Goal: Complete application form: Complete application form

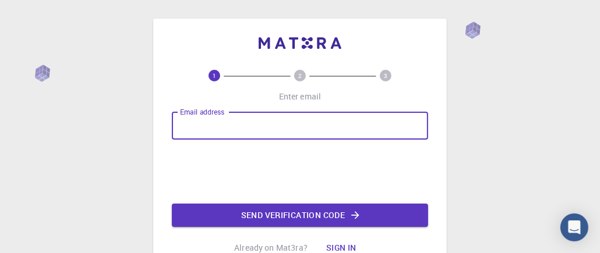
click at [236, 123] on input "Email address" at bounding box center [300, 126] width 256 height 28
drag, startPoint x: 258, startPoint y: 129, endPoint x: 139, endPoint y: 124, distance: 120.0
click at [139, 124] on div "1 2 3 Enter email Email address byouness325930 Email address Send verification …" at bounding box center [300, 177] width 600 height 355
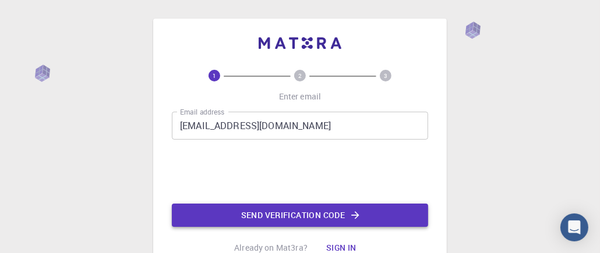
click at [276, 213] on button "Send verification code" at bounding box center [300, 215] width 256 height 23
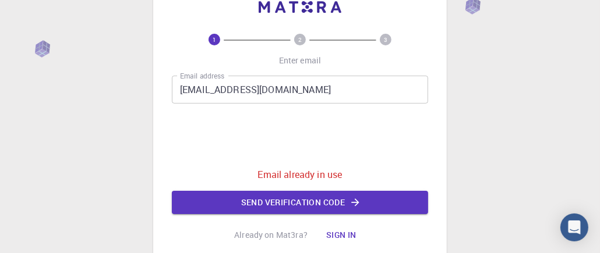
scroll to position [58, 0]
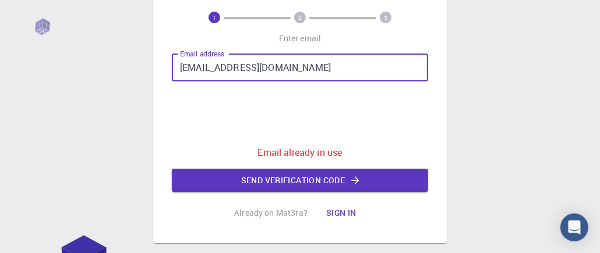
click at [281, 63] on input "[EMAIL_ADDRESS][DOMAIN_NAME]" at bounding box center [300, 68] width 256 height 28
click at [267, 70] on input "byouness325930" at bounding box center [300, 68] width 256 height 28
drag, startPoint x: 264, startPoint y: 66, endPoint x: 128, endPoint y: 61, distance: 136.3
click at [128, 61] on div "1 2 3 Enter email Email address byouness325930 Email address 0cAFcWeA4Oj7U3bt_0…" at bounding box center [300, 131] width 600 height 378
type input "[EMAIL_ADDRESS][DOMAIN_NAME]"
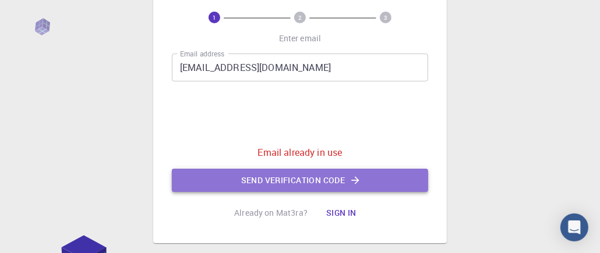
click at [306, 180] on button "Send verification code" at bounding box center [300, 180] width 256 height 23
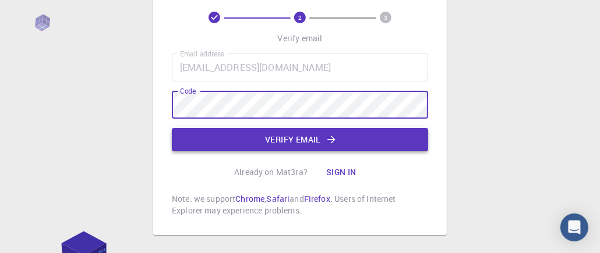
click at [187, 132] on button "Verify email" at bounding box center [300, 139] width 256 height 23
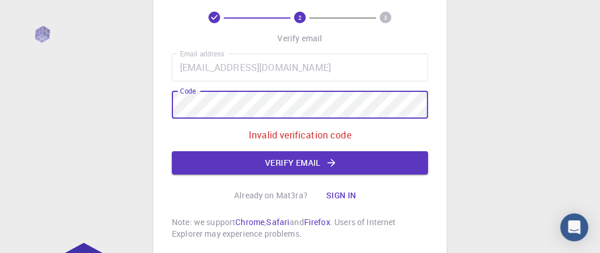
click at [70, 99] on div "2 3 Verify email Email address [EMAIL_ADDRESS][DOMAIN_NAME] Email address Code …" at bounding box center [300, 139] width 600 height 394
click at [155, 126] on div "2 3 Verify email Email address [EMAIL_ADDRESS][DOMAIN_NAME] Email address Code …" at bounding box center [299, 109] width 293 height 298
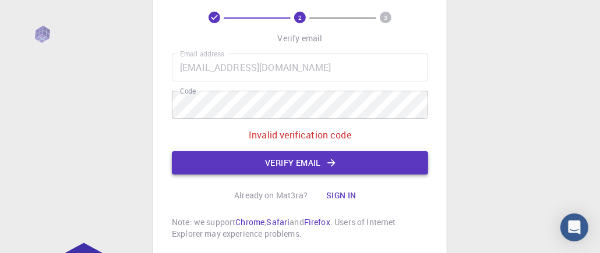
click at [219, 164] on button "Verify email" at bounding box center [300, 162] width 256 height 23
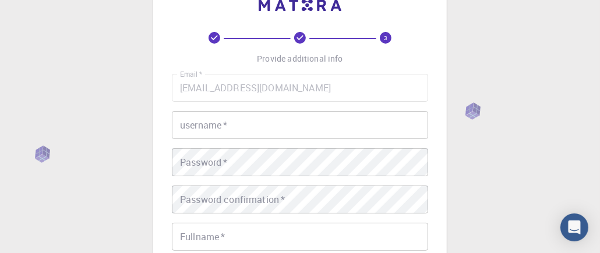
scroll to position [0, 0]
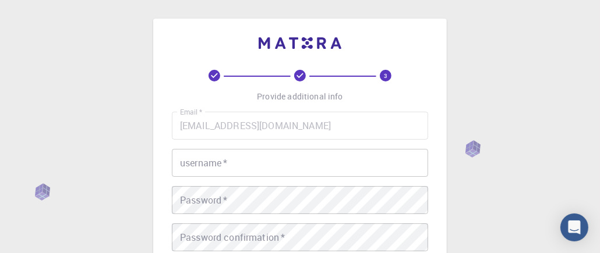
click at [259, 162] on input "username   *" at bounding box center [300, 163] width 256 height 28
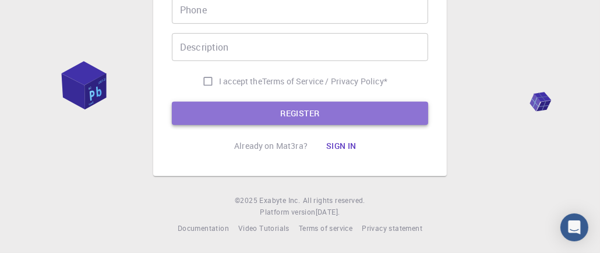
click at [270, 114] on button "REGISTER" at bounding box center [300, 113] width 256 height 23
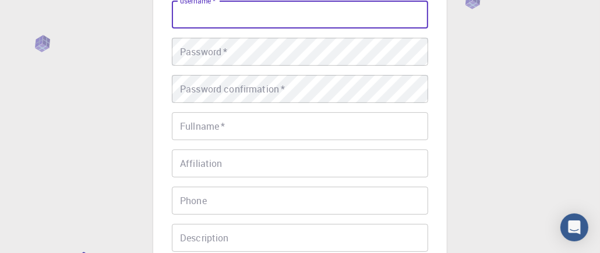
click at [195, 45] on div "Password   * Password   *" at bounding box center [300, 52] width 256 height 28
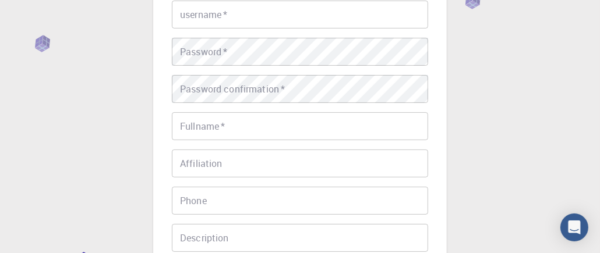
click at [158, 104] on div "3 Provide additional info Email   * [EMAIL_ADDRESS][DOMAIN_NAME] Email   * user…" at bounding box center [299, 118] width 293 height 497
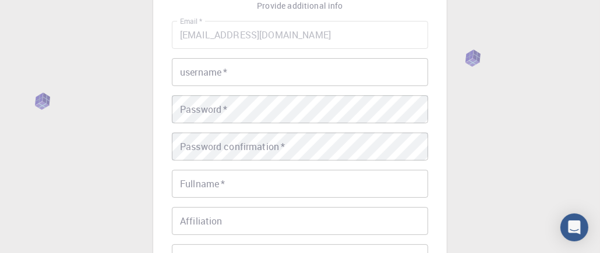
scroll to position [90, 0]
click at [216, 77] on input "username   *" at bounding box center [300, 73] width 256 height 28
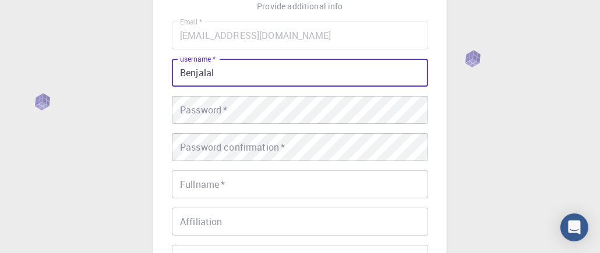
type input "Benjalal"
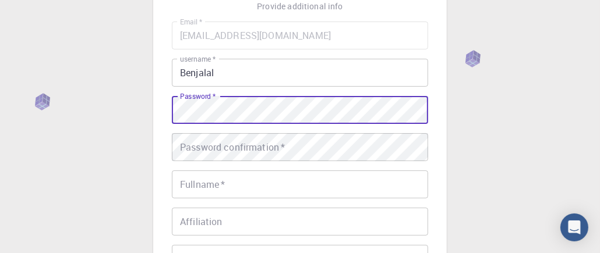
scroll to position [32, 0]
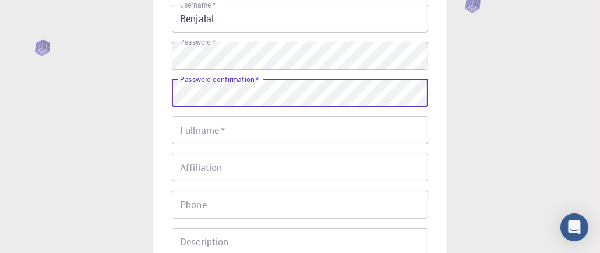
scroll to position [148, 0]
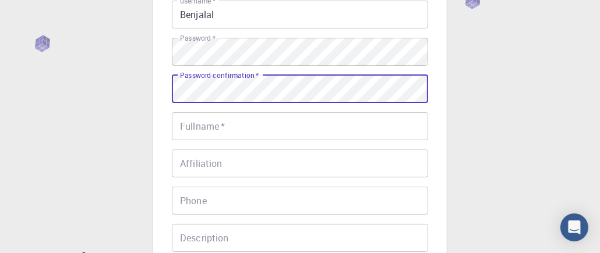
click at [212, 124] on input "Fullname   *" at bounding box center [300, 126] width 256 height 28
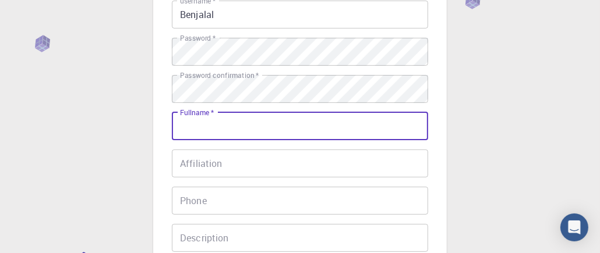
type input "Youness Benjalal"
type input "0621616601"
click at [208, 165] on input "Affiliation" at bounding box center [300, 164] width 256 height 28
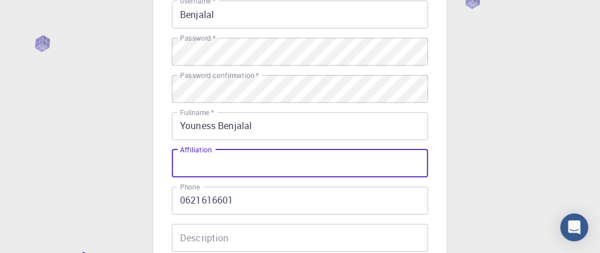
type input "USMS"
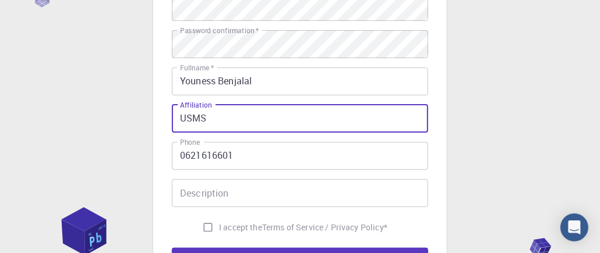
scroll to position [207, 0]
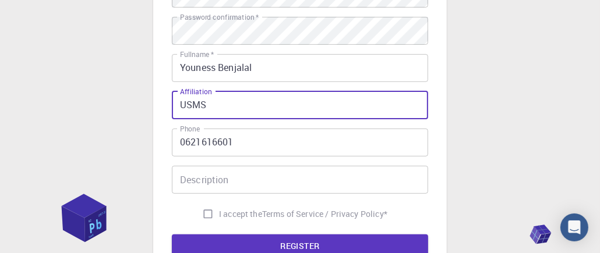
click at [208, 182] on input "Description" at bounding box center [300, 180] width 256 height 28
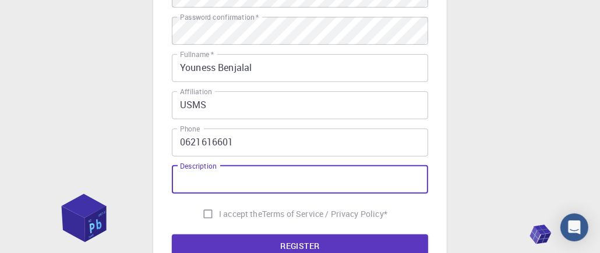
type input "Pr"
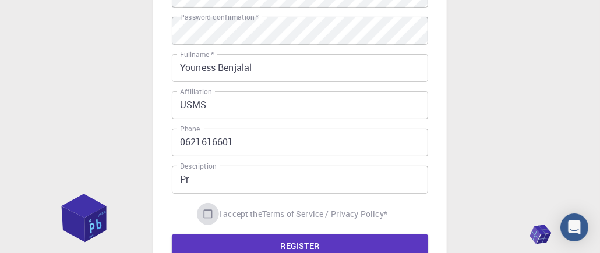
click at [211, 214] on input "I accept the Terms of Service / Privacy Policy *" at bounding box center [208, 214] width 22 height 22
checkbox input "true"
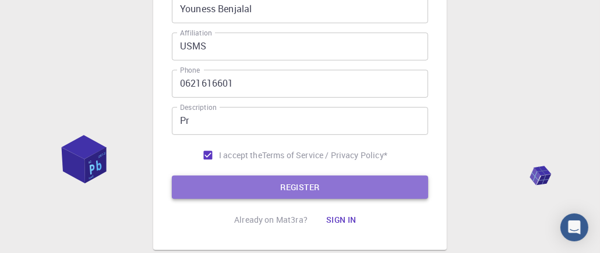
click at [274, 185] on button "REGISTER" at bounding box center [300, 187] width 256 height 23
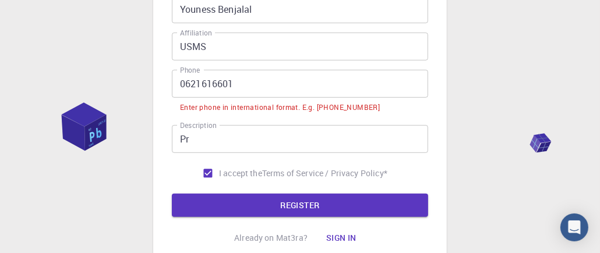
click at [183, 82] on input "0621616601" at bounding box center [300, 84] width 256 height 28
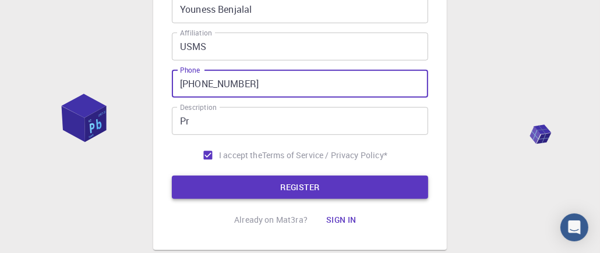
type input "[PHONE_NUMBER]"
click at [288, 178] on button "REGISTER" at bounding box center [300, 187] width 256 height 23
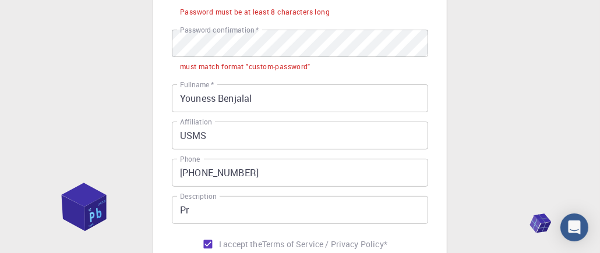
scroll to position [174, 0]
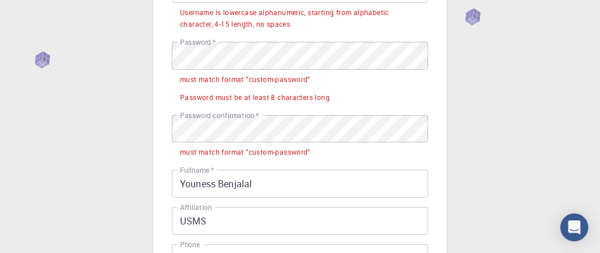
click at [279, 79] on div "must match format "custom-password"" at bounding box center [245, 80] width 130 height 12
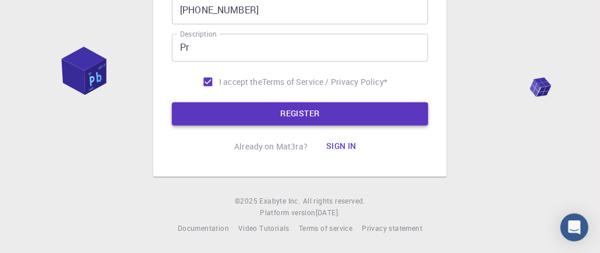
click at [267, 114] on button "REGISTER" at bounding box center [300, 113] width 256 height 23
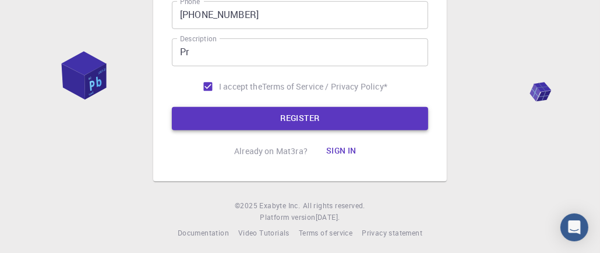
scroll to position [364, 0]
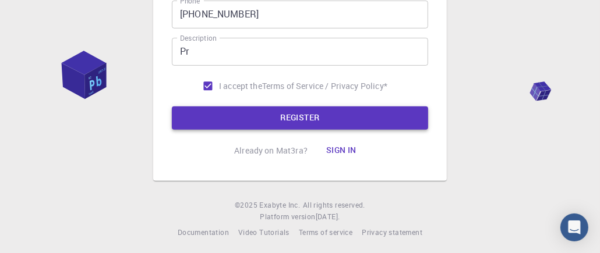
click at [207, 111] on button "REGISTER" at bounding box center [300, 118] width 256 height 23
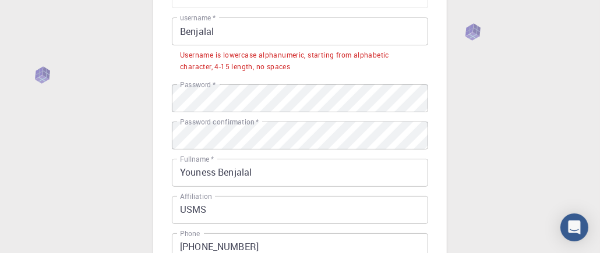
scroll to position [73, 0]
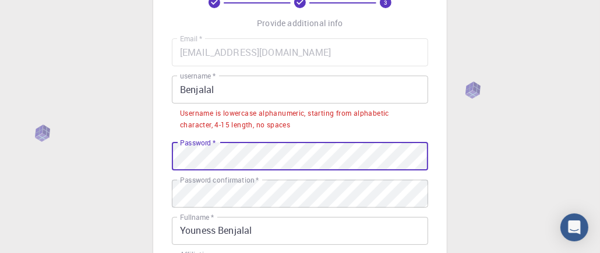
click at [141, 150] on div "3 Provide additional info Email   * [EMAIL_ADDRESS][DOMAIN_NAME] Email   * user…" at bounding box center [300, 238] width 600 height 622
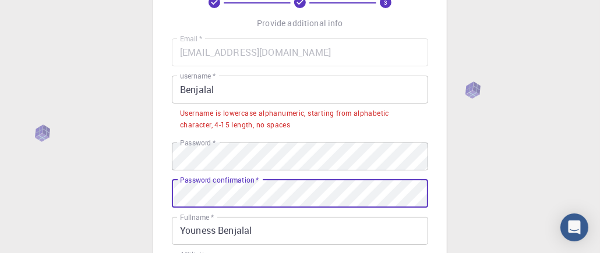
scroll to position [249, 0]
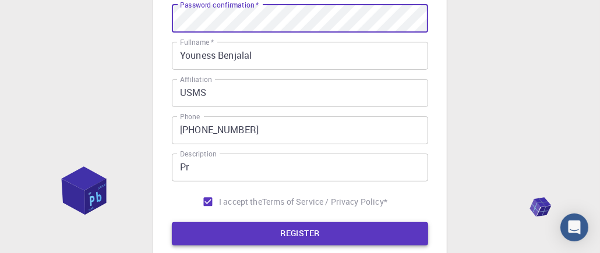
click at [246, 233] on button "REGISTER" at bounding box center [300, 233] width 256 height 23
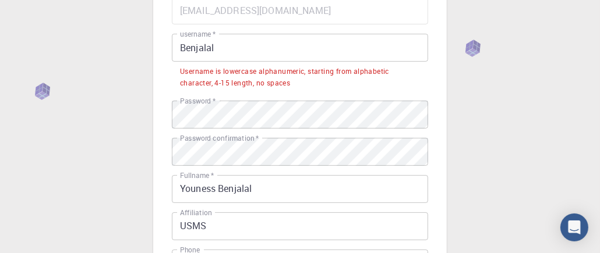
scroll to position [73, 0]
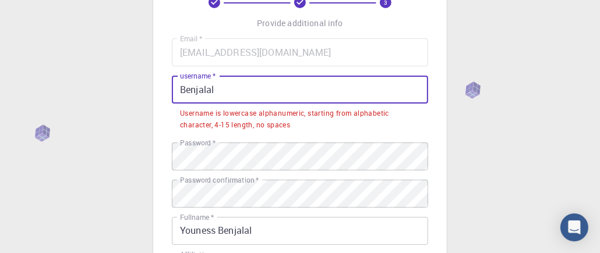
click at [228, 86] on input "Benjalal" at bounding box center [300, 90] width 256 height 28
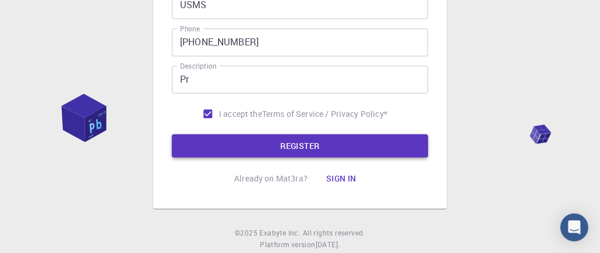
type input "Benjalal325930"
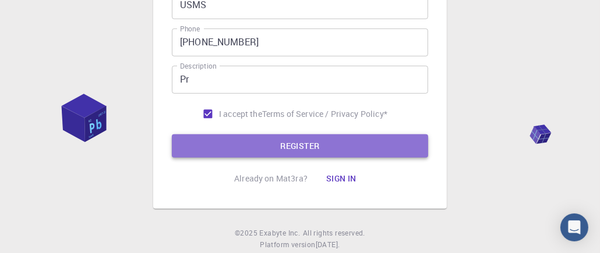
click at [272, 150] on button "REGISTER" at bounding box center [300, 145] width 256 height 23
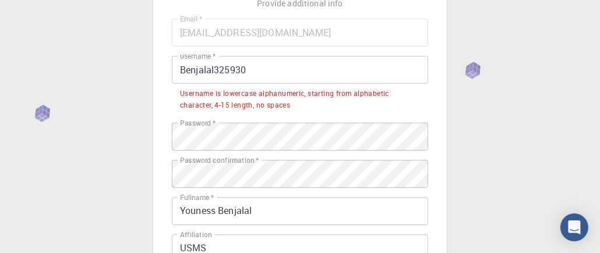
scroll to position [78, 0]
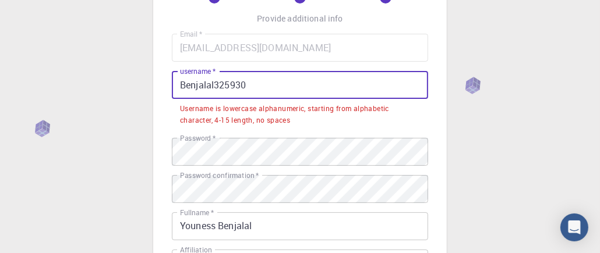
drag, startPoint x: 257, startPoint y: 79, endPoint x: 149, endPoint y: 82, distance: 107.7
click at [149, 82] on div "3 Provide additional info Email   * [EMAIL_ADDRESS][DOMAIN_NAME] Email   * user…" at bounding box center [300, 233] width 600 height 622
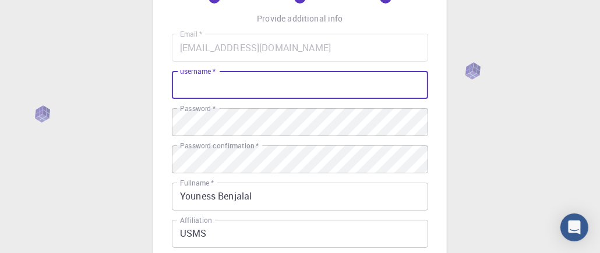
click at [203, 85] on input "username   *" at bounding box center [300, 85] width 256 height 28
type input "b.youness325930"
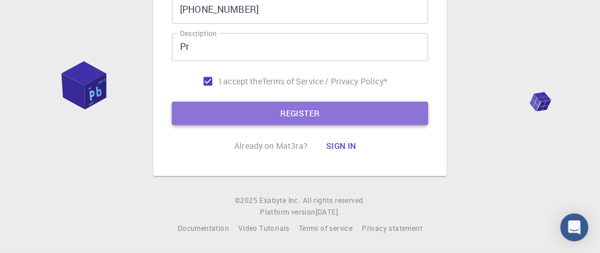
click at [288, 118] on button "REGISTER" at bounding box center [300, 113] width 256 height 23
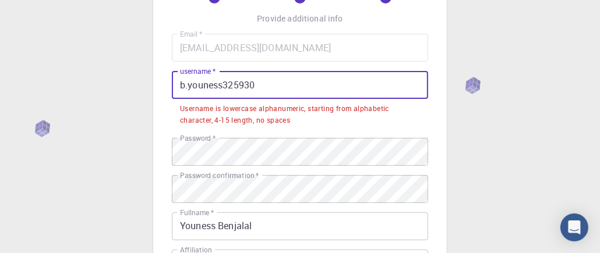
drag, startPoint x: 282, startPoint y: 83, endPoint x: 47, endPoint y: 84, distance: 235.2
click at [47, 84] on div "3 Provide additional info Email   * [EMAIL_ADDRESS][DOMAIN_NAME] Email   * user…" at bounding box center [300, 233] width 600 height 622
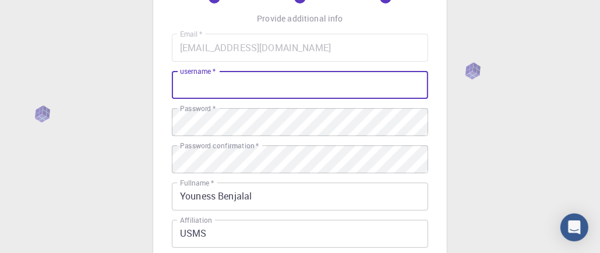
click at [243, 83] on input "username   *" at bounding box center [300, 85] width 256 height 28
type input "byouness325930"
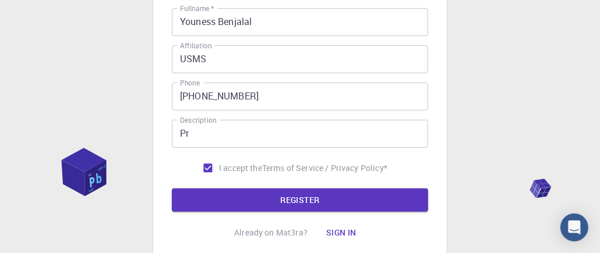
scroll to position [253, 0]
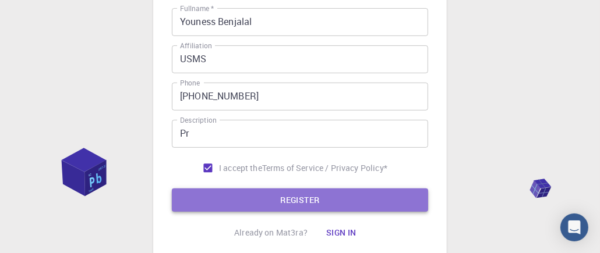
click at [250, 199] on button "REGISTER" at bounding box center [300, 200] width 256 height 23
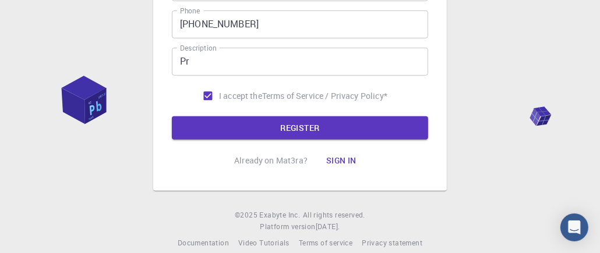
scroll to position [339, 0]
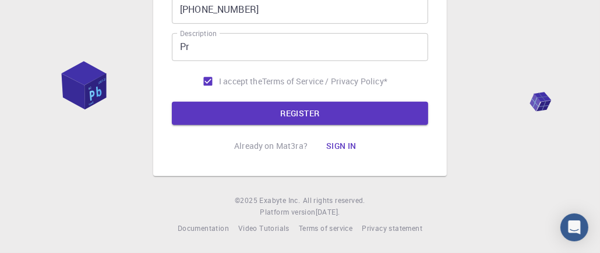
click at [338, 146] on button "Sign in" at bounding box center [341, 145] width 49 height 23
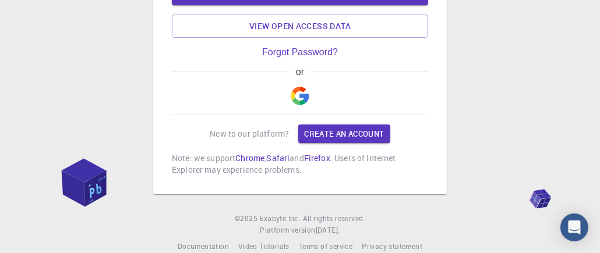
type input "byouness325930"
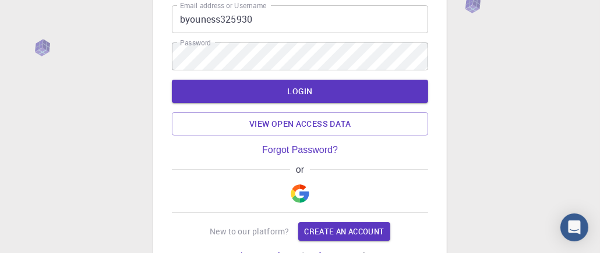
scroll to position [6, 0]
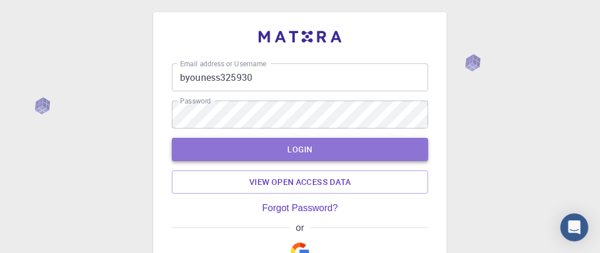
click at [295, 149] on button "LOGIN" at bounding box center [300, 149] width 256 height 23
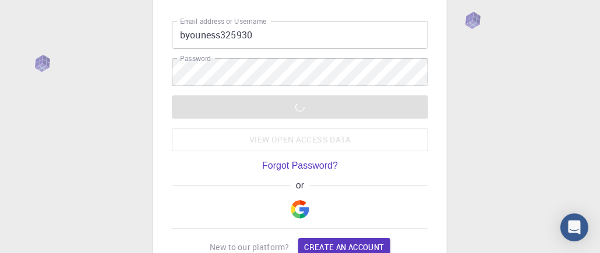
scroll to position [65, 0]
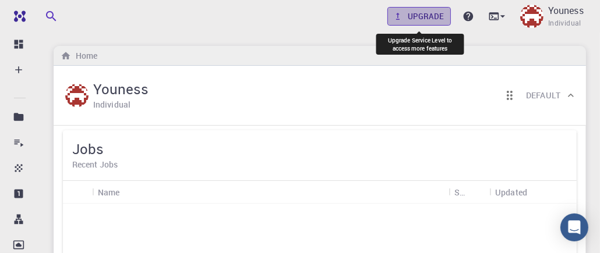
click at [412, 20] on link "Upgrade" at bounding box center [418, 16] width 63 height 19
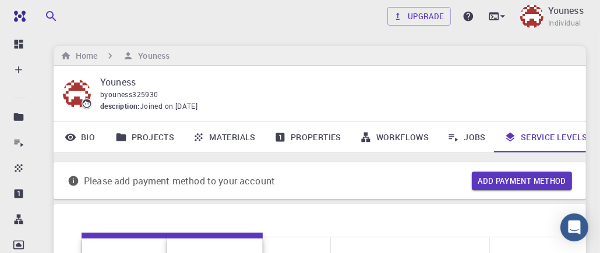
scroll to position [0, 9]
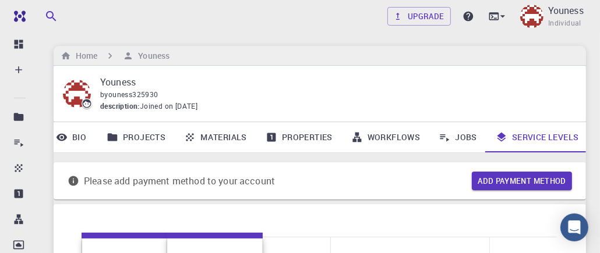
click at [131, 136] on link "Projects" at bounding box center [135, 137] width 77 height 30
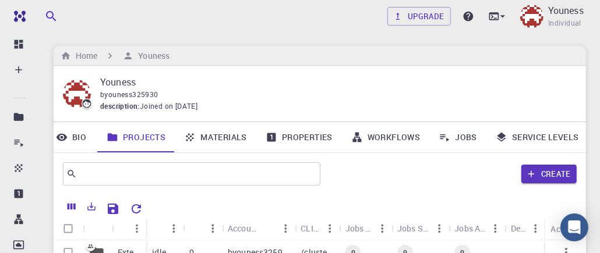
click at [209, 133] on link "Materials" at bounding box center [216, 137] width 82 height 30
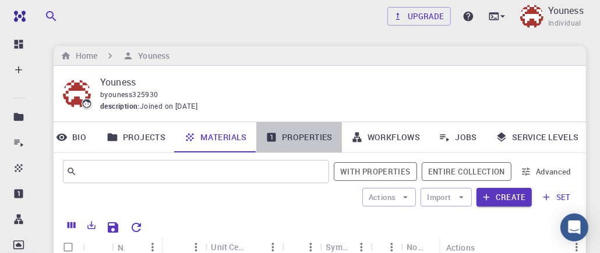
click at [306, 134] on link "Properties" at bounding box center [299, 137] width 86 height 30
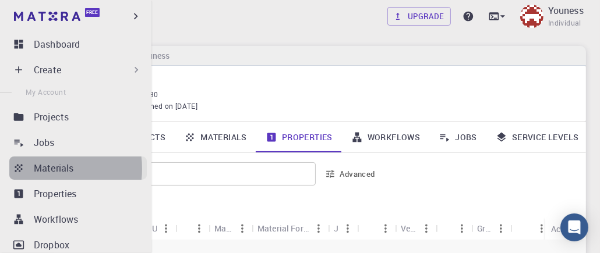
click at [45, 169] on p "Materials" at bounding box center [54, 168] width 40 height 14
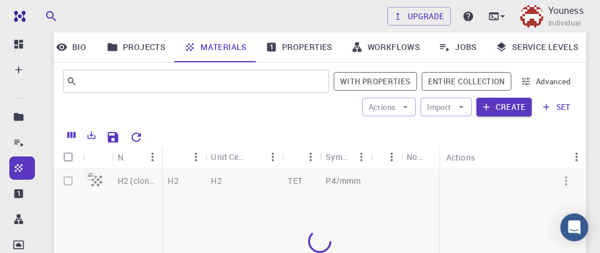
scroll to position [116, 0]
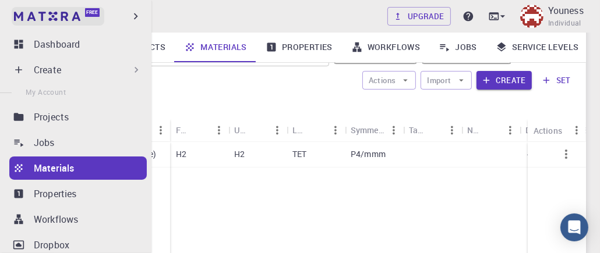
click at [59, 14] on img at bounding box center [47, 16] width 66 height 9
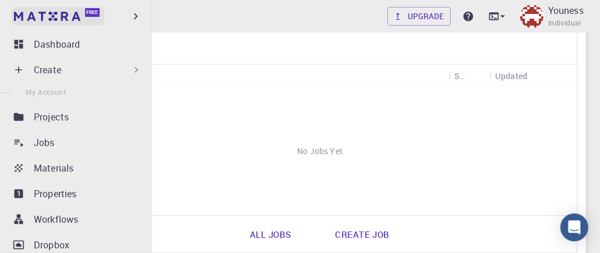
click at [16, 16] on img at bounding box center [22, 16] width 16 height 12
click at [136, 16] on icon "button" at bounding box center [136, 16] width 4 height 6
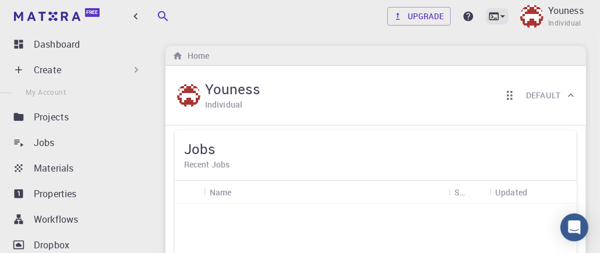
click at [490, 13] on icon at bounding box center [493, 16] width 10 height 8
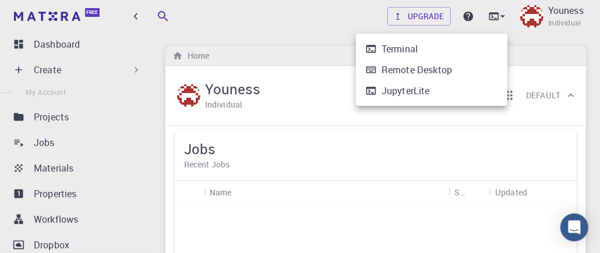
click at [50, 73] on div at bounding box center [300, 126] width 600 height 253
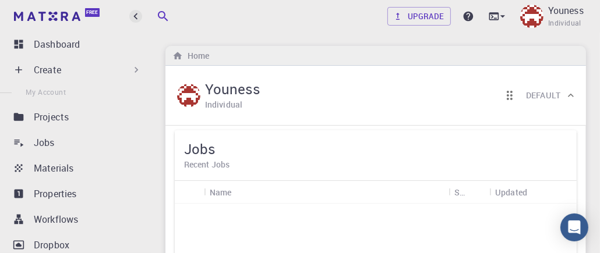
click at [133, 16] on icon "button" at bounding box center [135, 16] width 13 height 13
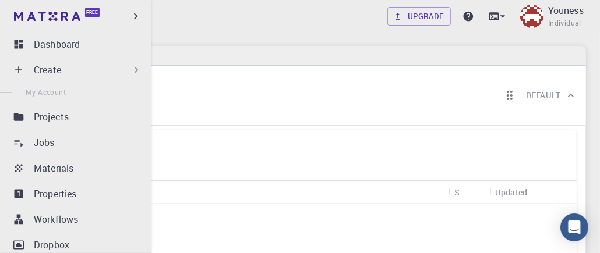
click at [19, 68] on icon at bounding box center [18, 69] width 7 height 7
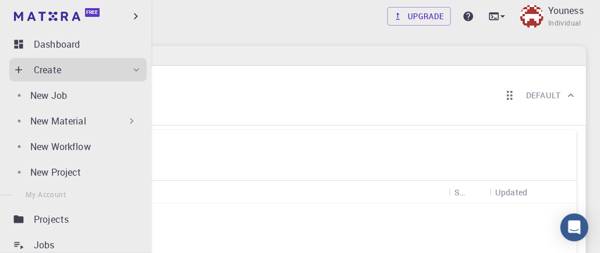
click at [100, 121] on div "New Material" at bounding box center [83, 121] width 107 height 14
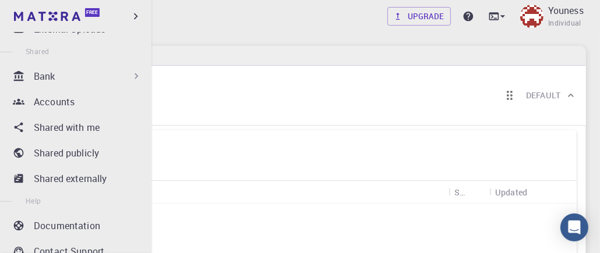
scroll to position [415, 0]
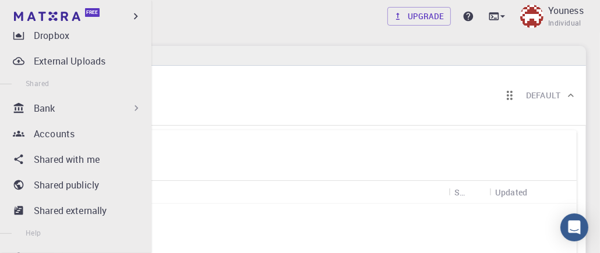
click at [54, 106] on p "Bank" at bounding box center [45, 108] width 22 height 14
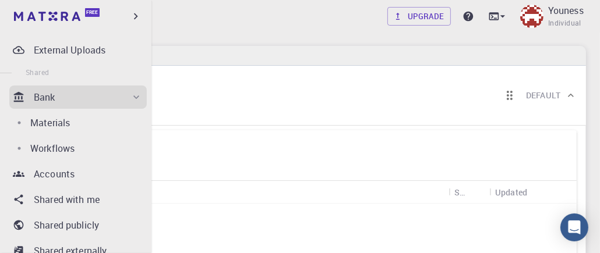
scroll to position [210, 0]
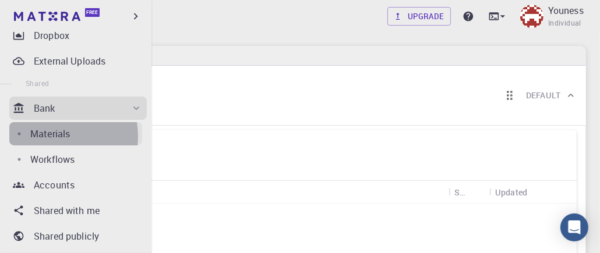
click at [48, 136] on p "Materials" at bounding box center [50, 134] width 40 height 14
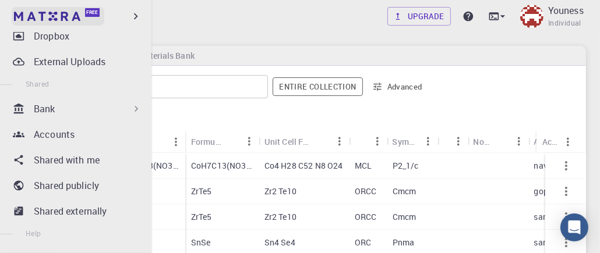
scroll to position [210, 0]
click at [46, 19] on img at bounding box center [47, 16] width 66 height 9
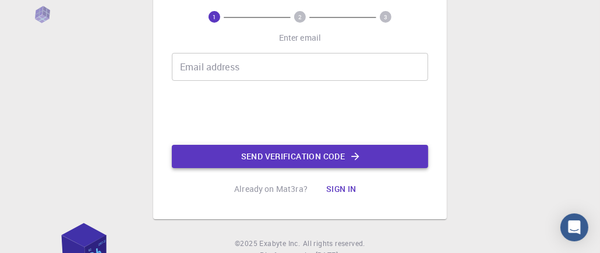
scroll to position [102, 0]
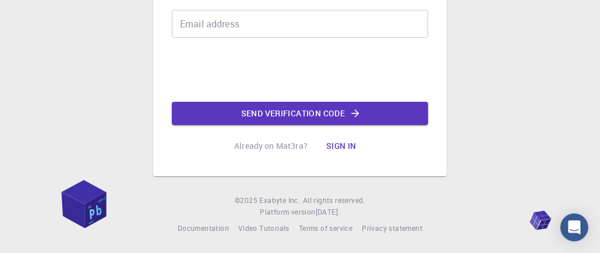
click at [338, 144] on button "Sign in" at bounding box center [341, 145] width 49 height 23
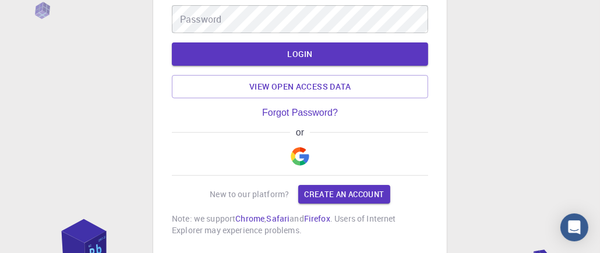
type input "byouness325930"
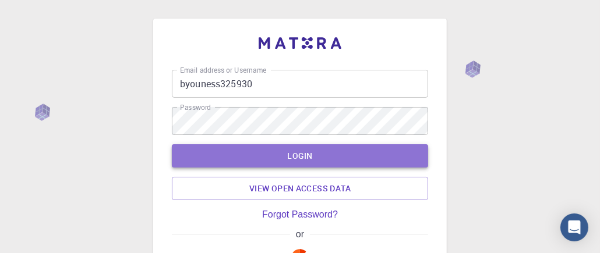
click at [277, 157] on button "LOGIN" at bounding box center [300, 155] width 256 height 23
click at [225, 153] on button "LOGIN" at bounding box center [300, 155] width 256 height 23
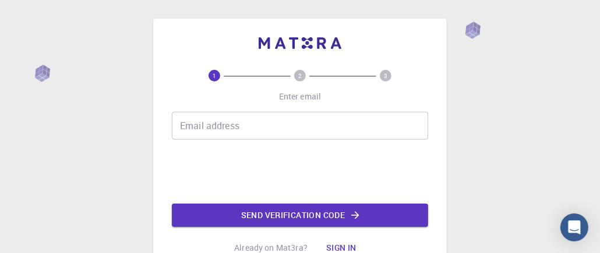
scroll to position [102, 0]
